Goal: Task Accomplishment & Management: Use online tool/utility

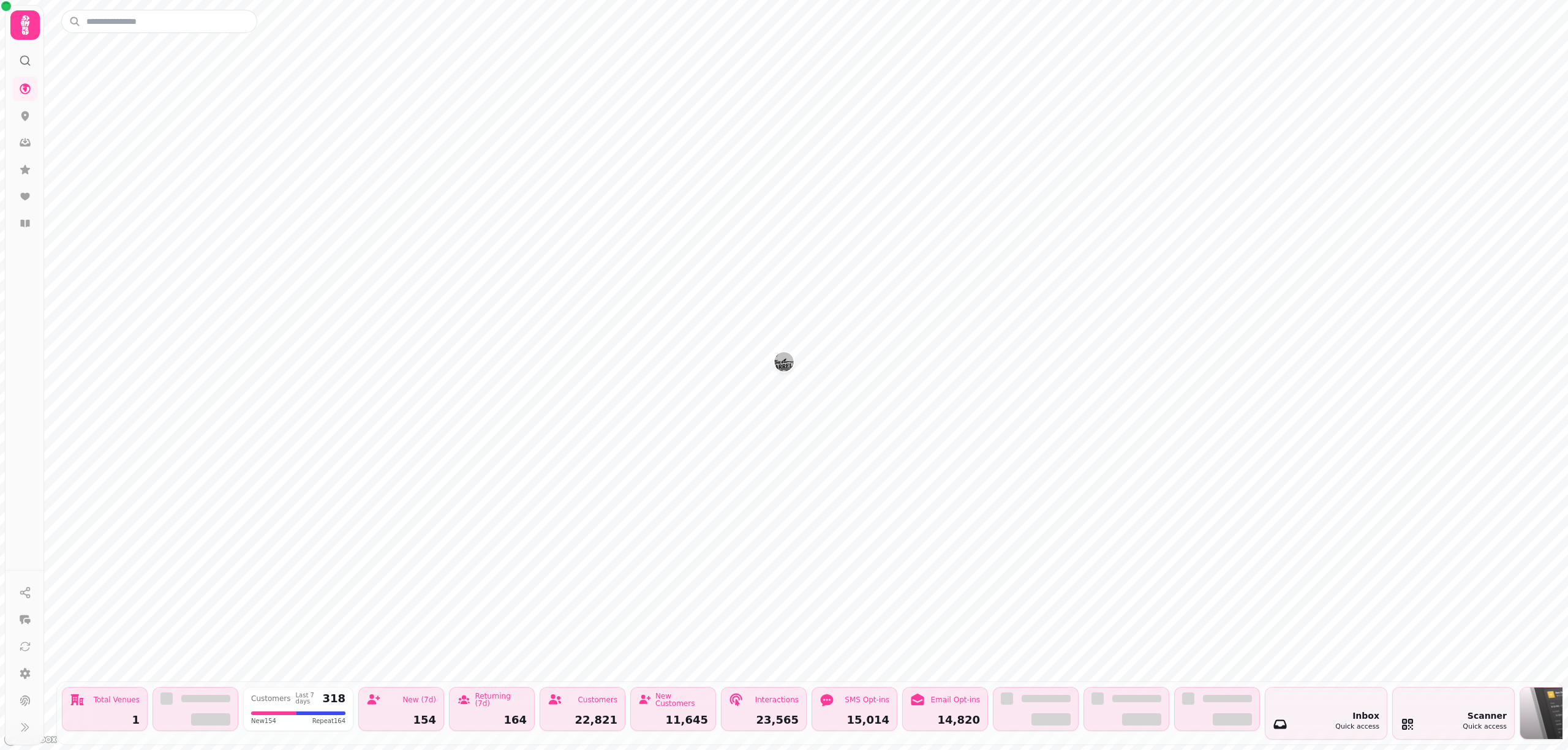
click at [27, 27] on icon at bounding box center [24, 24] width 24 height 24
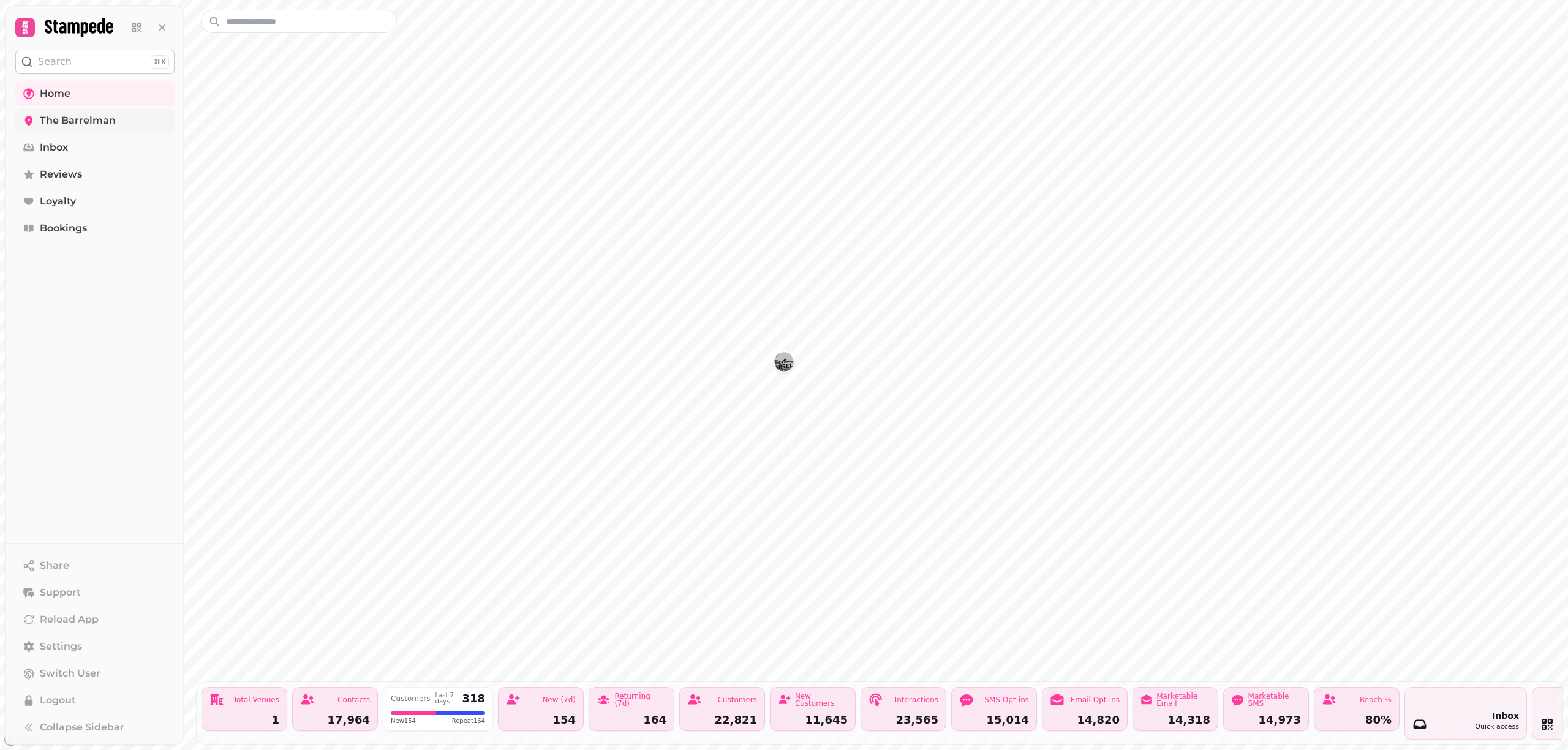
click at [82, 123] on span "The Barrelman" at bounding box center [78, 120] width 76 height 15
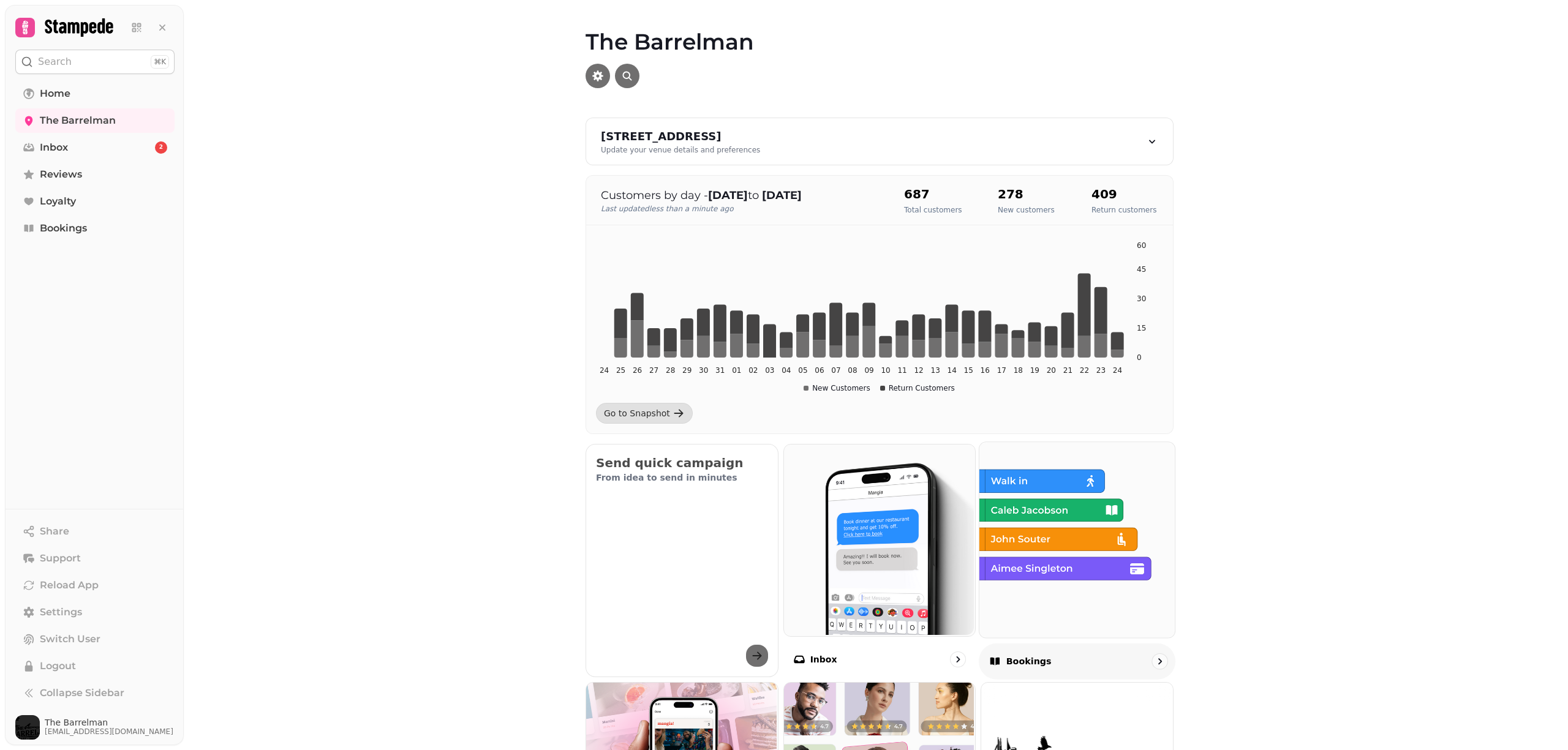
click at [1013, 493] on img at bounding box center [1075, 539] width 196 height 196
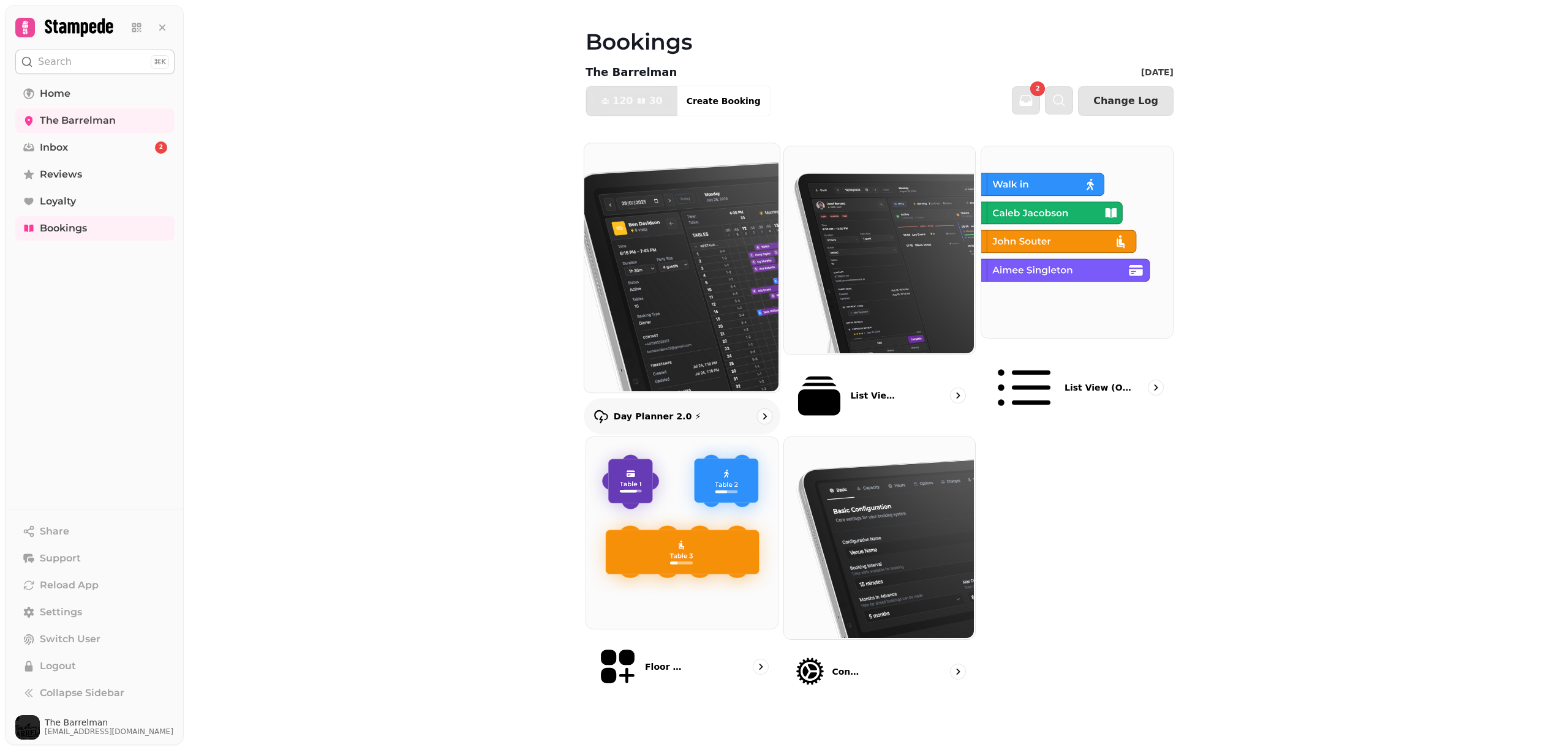
click at [682, 230] on img at bounding box center [681, 267] width 196 height 249
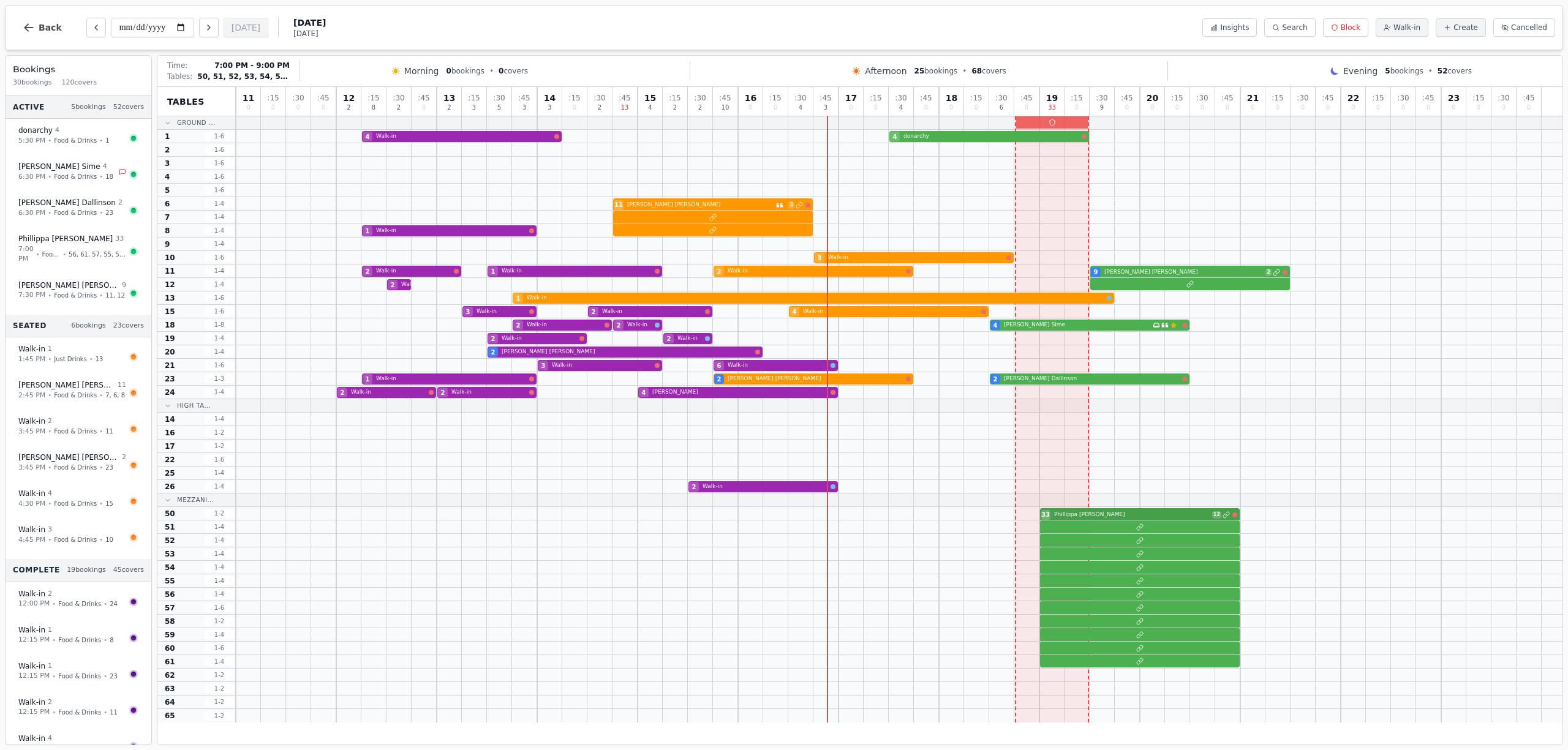
click at [1063, 520] on div "33 [PERSON_NAME] 12" at bounding box center [899, 514] width 1326 height 14
select select "****"
